Goal: Information Seeking & Learning: Learn about a topic

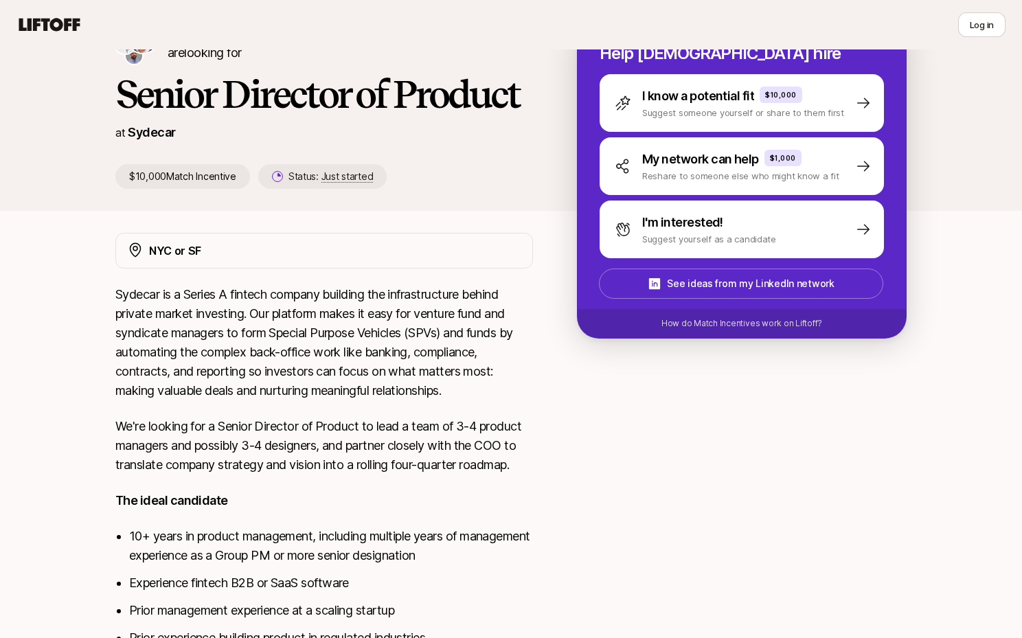
scroll to position [202, 0]
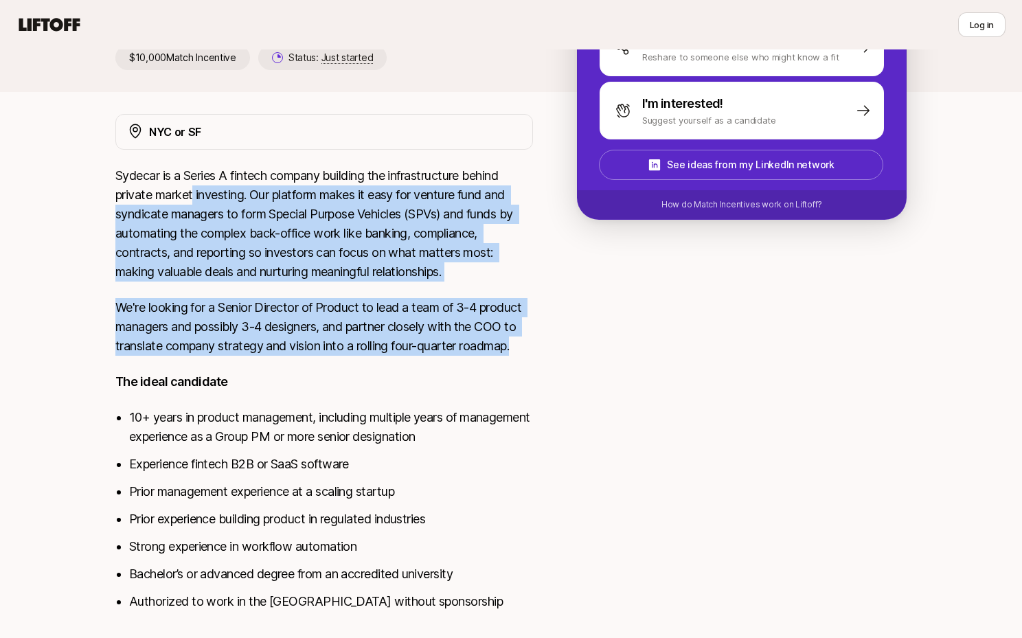
drag, startPoint x: 427, startPoint y: 334, endPoint x: 517, endPoint y: 370, distance: 96.8
click at [517, 370] on div "Sydecar is a Series A fintech company building the infrastructure behind privat…" at bounding box center [324, 397] width 418 height 462
drag, startPoint x: 517, startPoint y: 370, endPoint x: 526, endPoint y: 363, distance: 11.3
click at [518, 369] on div "Sydecar is a Series A fintech company building the infrastructure behind privat…" at bounding box center [324, 397] width 418 height 462
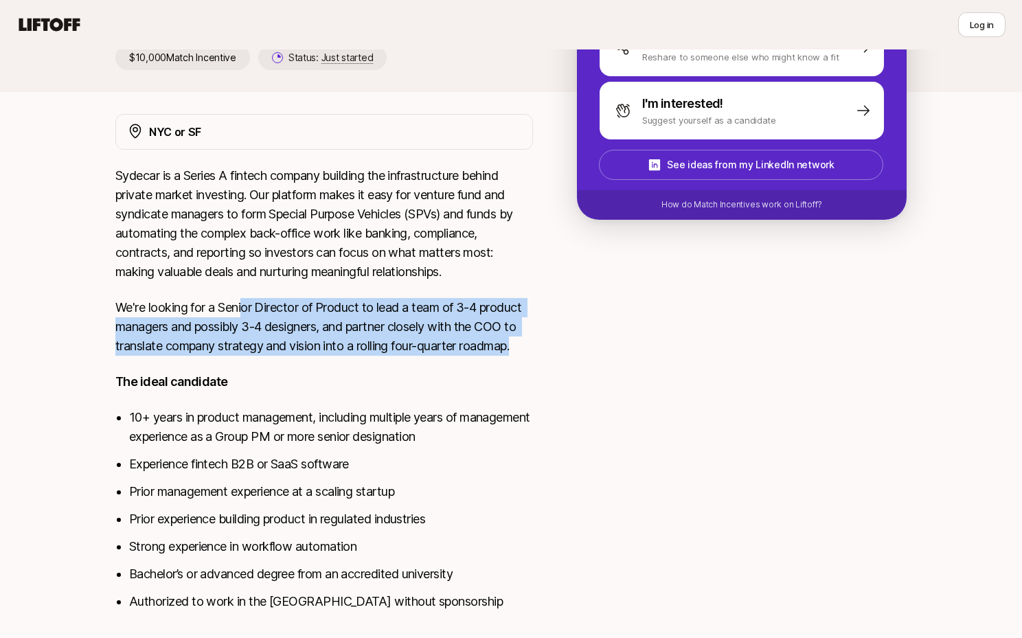
drag, startPoint x: 492, startPoint y: 358, endPoint x: 244, endPoint y: 310, distance: 252.5
click at [244, 310] on div "Sydecar is a Series A fintech company building the infrastructure behind privat…" at bounding box center [324, 397] width 418 height 462
drag, startPoint x: 244, startPoint y: 310, endPoint x: 271, endPoint y: 314, distance: 27.1
click at [245, 310] on p "We're looking for a Senior Director of Product to lead a team of 3-4 product ma…" at bounding box center [324, 327] width 418 height 58
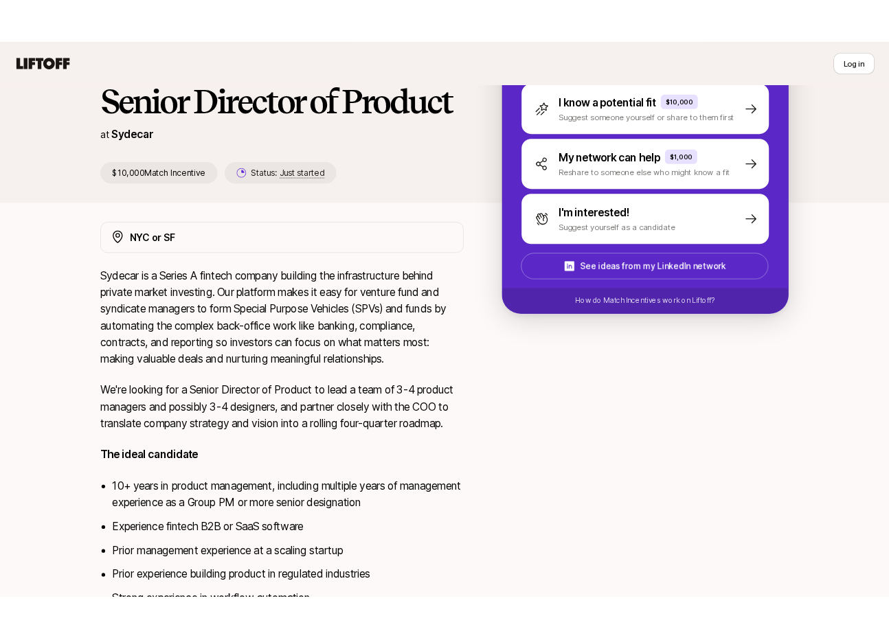
scroll to position [26, 0]
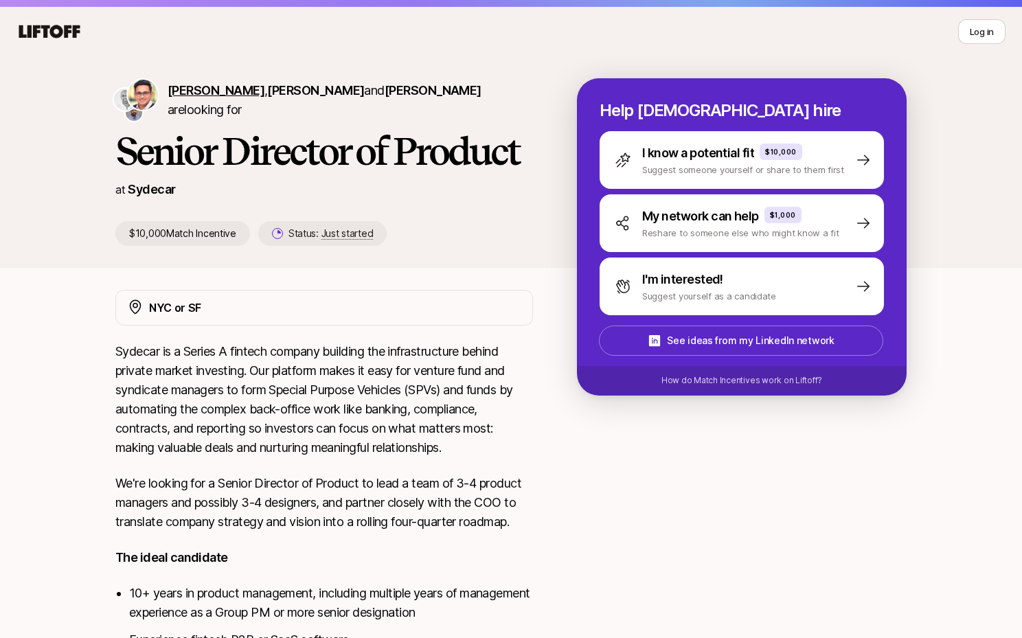
click at [210, 98] on span "[PERSON_NAME]" at bounding box center [216, 90] width 97 height 14
